Goal: Navigation & Orientation: Find specific page/section

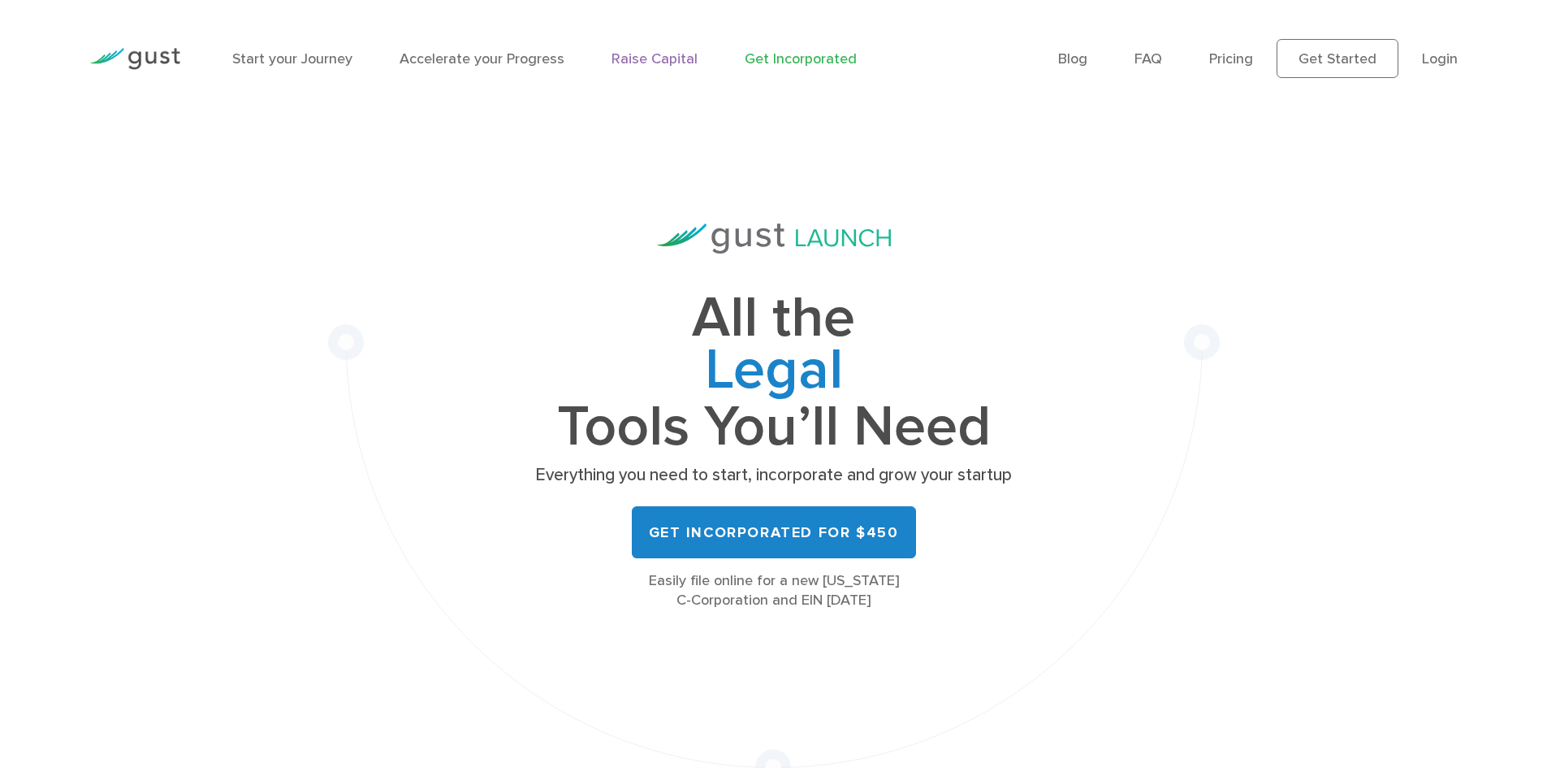
click at [675, 66] on link "Raise Capital" at bounding box center [655, 58] width 86 height 17
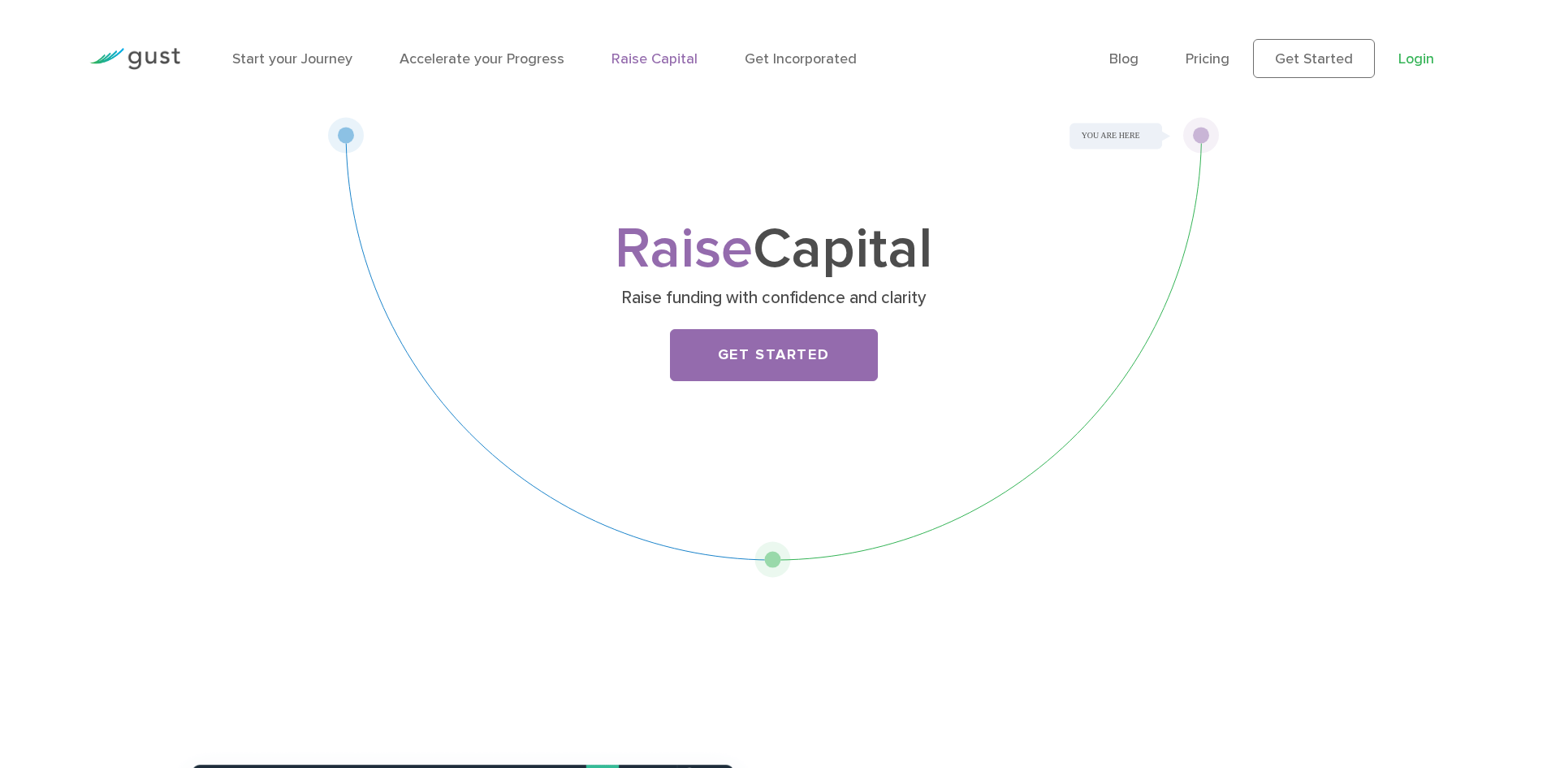
click at [1412, 62] on link "Login" at bounding box center [1417, 58] width 36 height 17
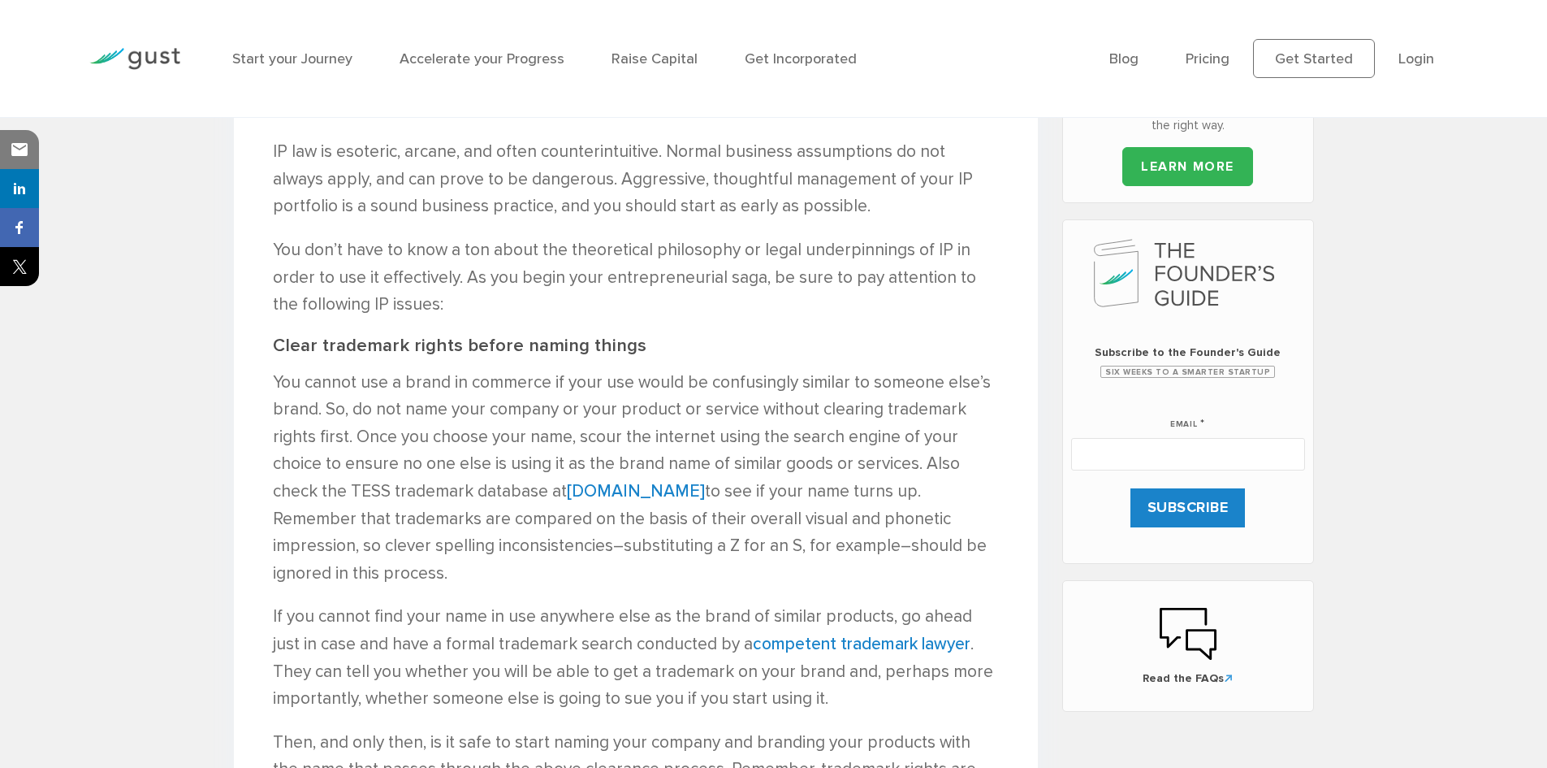
scroll to position [812, 0]
